Goal: Transaction & Acquisition: Purchase product/service

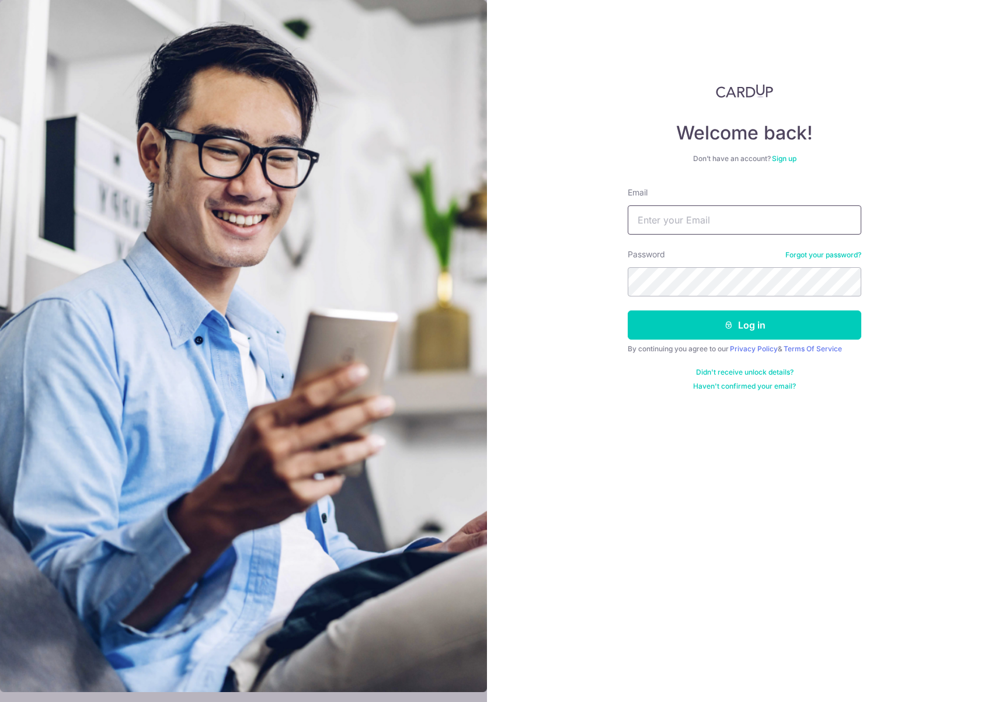
click at [688, 214] on input "Email" at bounding box center [745, 220] width 234 height 29
type input "[EMAIL_ADDRESS][DOMAIN_NAME]"
click at [628, 311] on button "Log in" at bounding box center [745, 325] width 234 height 29
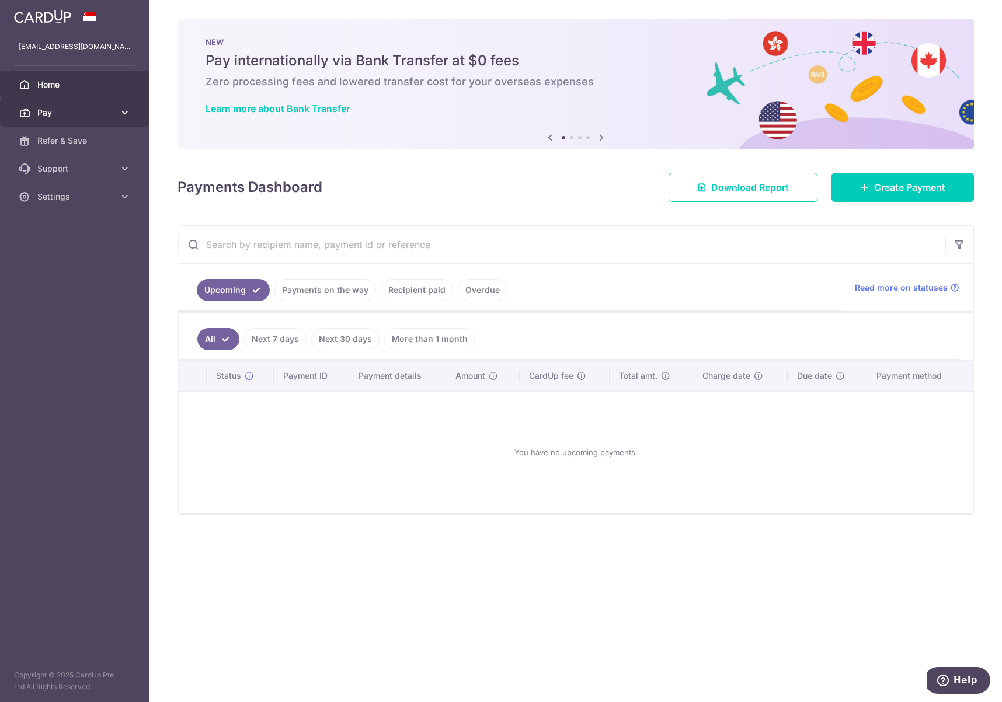
click at [124, 119] on link "Pay" at bounding box center [74, 113] width 149 height 28
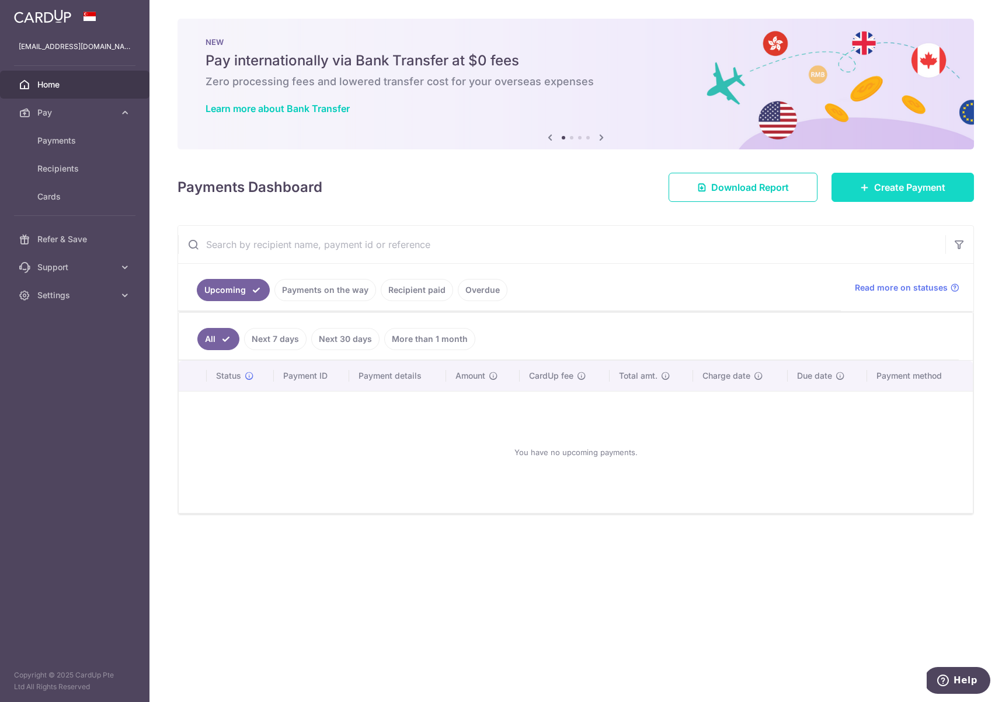
click at [895, 194] on link "Create Payment" at bounding box center [902, 187] width 142 height 29
